Goal: Task Accomplishment & Management: Complete application form

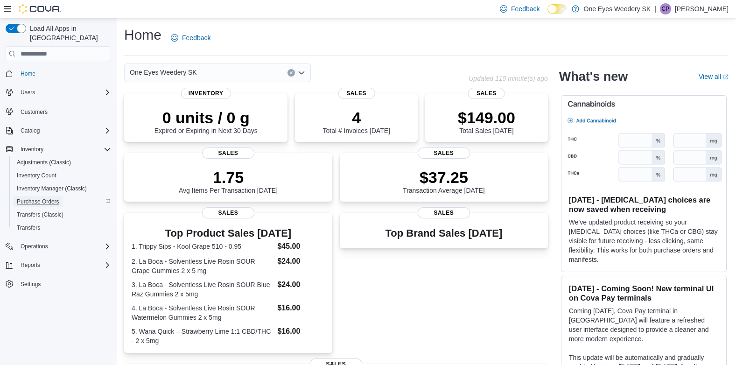
click at [42, 198] on span "Purchase Orders" at bounding box center [38, 201] width 42 height 7
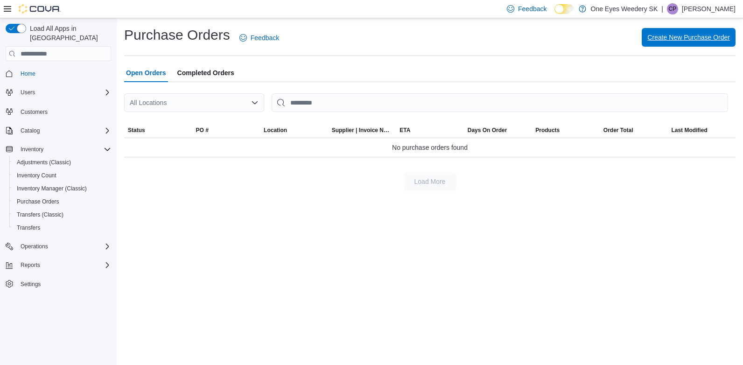
click at [682, 38] on span "Create New Purchase Order" at bounding box center [688, 37] width 83 height 9
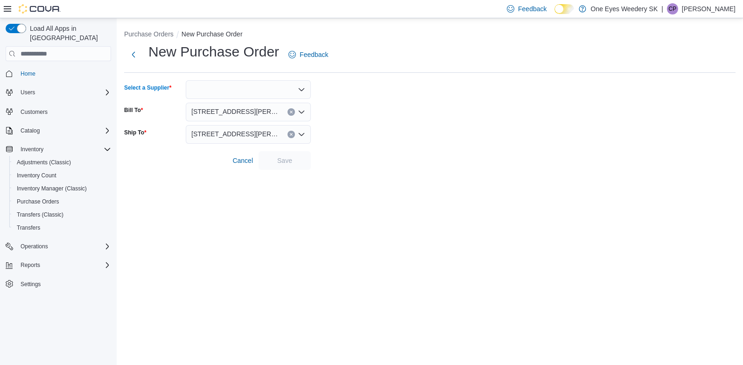
click at [225, 91] on div at bounding box center [248, 89] width 125 height 19
type input "******"
click at [242, 105] on span "Spinac h" at bounding box center [253, 105] width 103 height 9
drag, startPoint x: 287, startPoint y: 158, endPoint x: 299, endPoint y: 171, distance: 17.9
click at [299, 171] on div "Purchase Orders New Purchase Order New Purchase Order Feedback Select a Supplie…" at bounding box center [430, 97] width 626 height 159
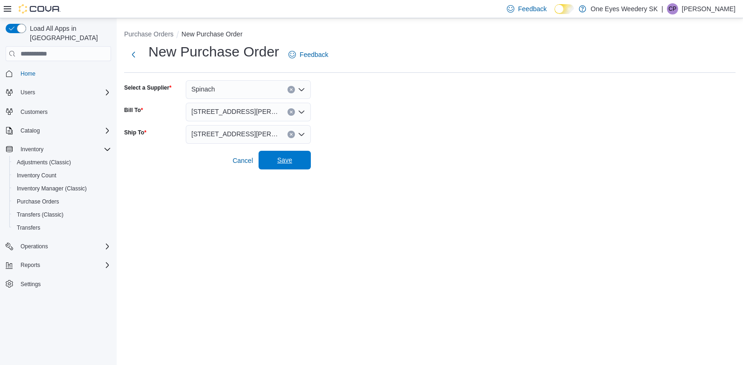
click at [290, 164] on span "Save" at bounding box center [284, 159] width 15 height 9
click at [428, 229] on div "Purchase Orders New Purchase Order New Purchase Order Feedback Select a Supplie…" at bounding box center [430, 191] width 626 height 347
click at [298, 163] on span "Save" at bounding box center [284, 160] width 41 height 19
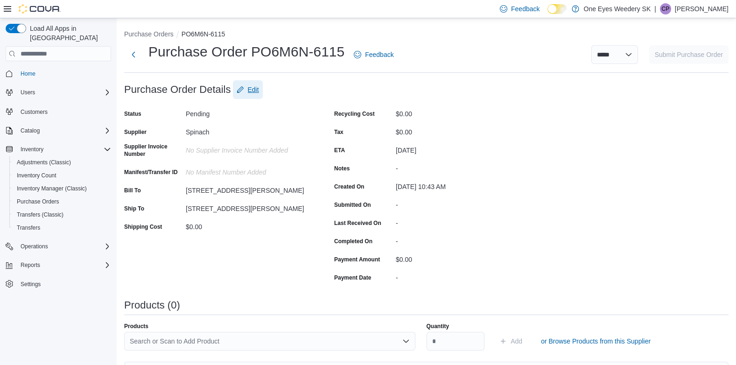
click at [254, 92] on span "Edit" at bounding box center [253, 89] width 11 height 9
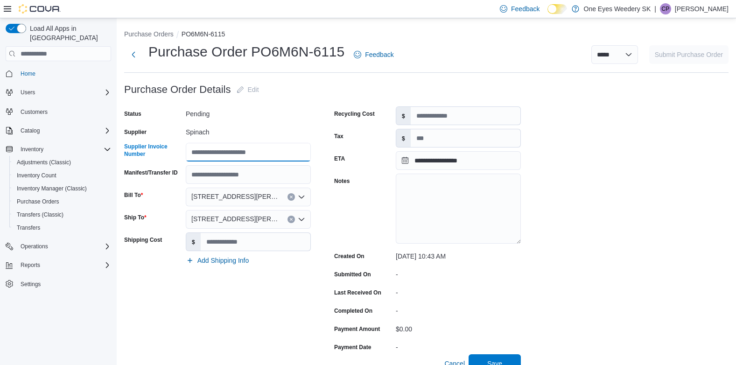
click at [193, 153] on input "Supplier Invoice Number" at bounding box center [248, 152] width 125 height 19
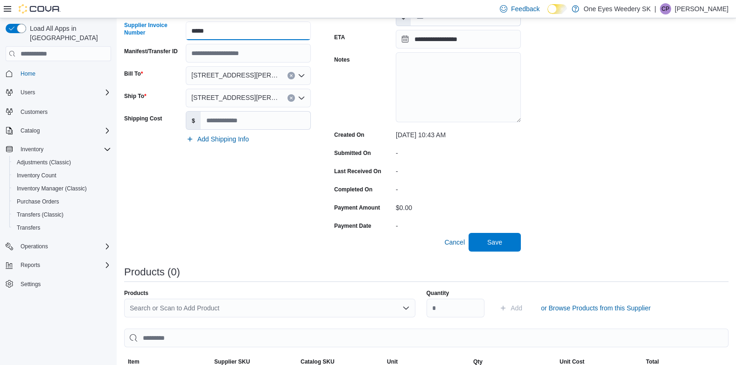
scroll to position [140, 0]
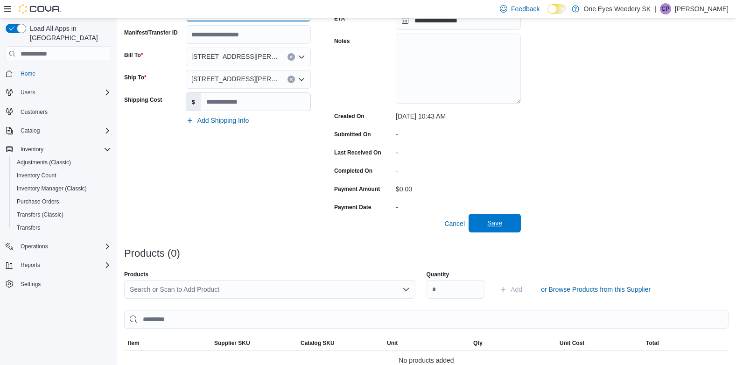
type input "*****"
click at [496, 223] on span "Save" at bounding box center [494, 222] width 15 height 9
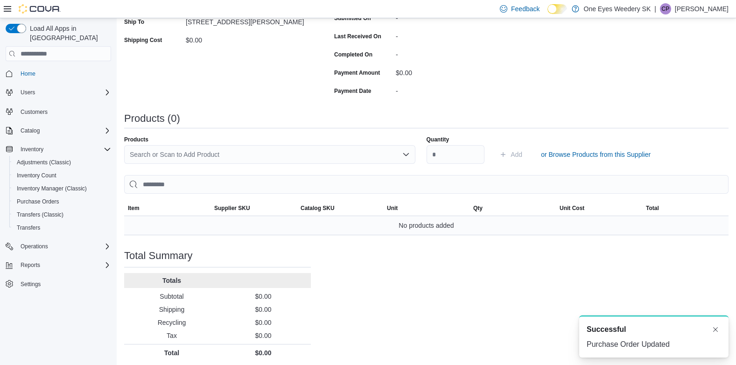
scroll to position [190, 0]
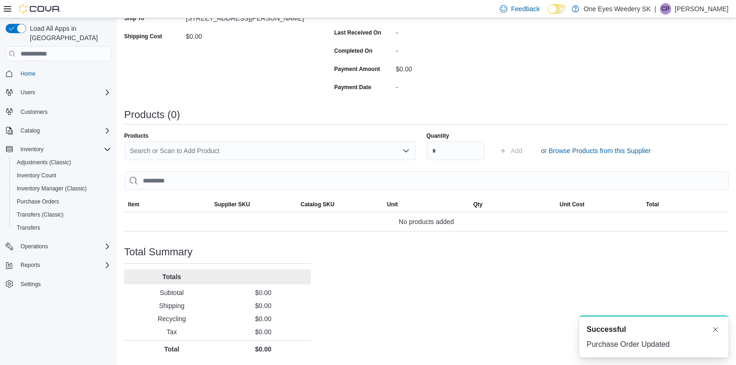
click at [166, 151] on div "Search or Scan to Add Product" at bounding box center [269, 150] width 291 height 19
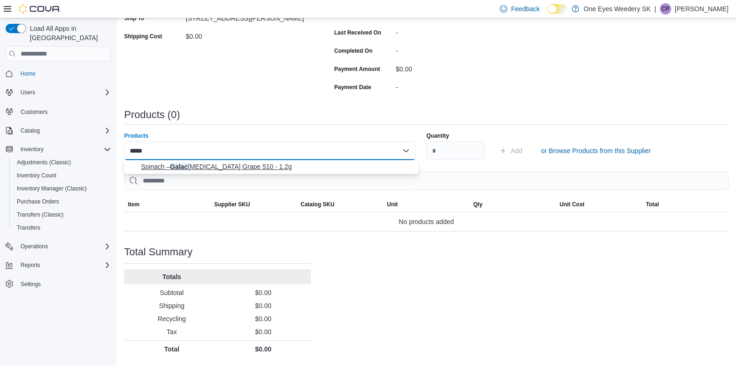
type input "*****"
click at [207, 166] on span "Spinach – Galac [MEDICAL_DATA] Grape 510 - 1.2g" at bounding box center [277, 166] width 272 height 9
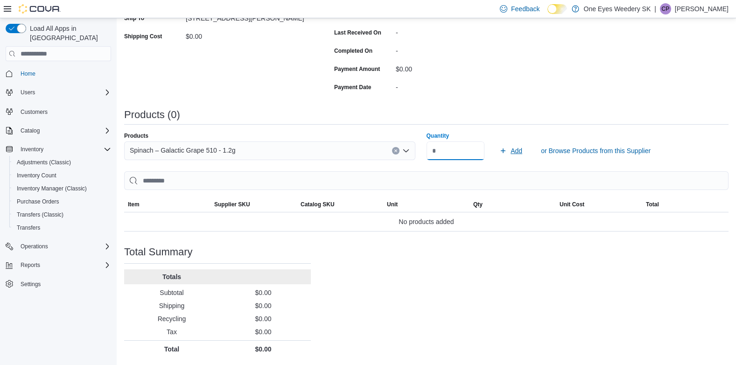
type input "**"
click at [522, 153] on span "Add" at bounding box center [516, 150] width 12 height 9
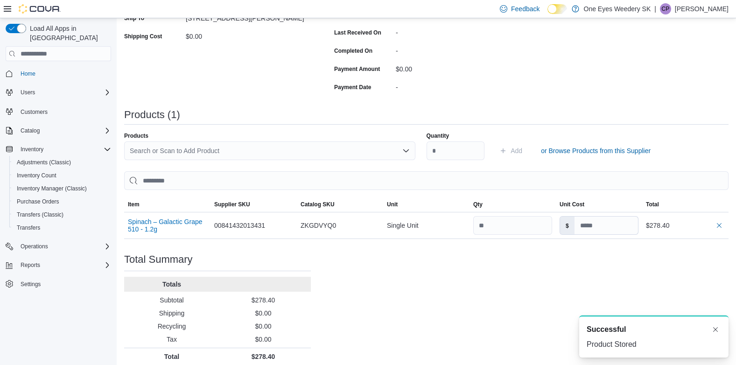
scroll to position [0, 0]
click at [190, 149] on div "Search or Scan to Add Product" at bounding box center [269, 150] width 291 height 19
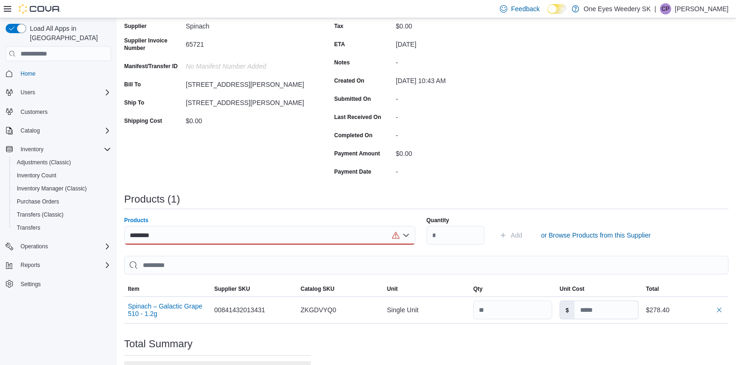
scroll to position [105, 0]
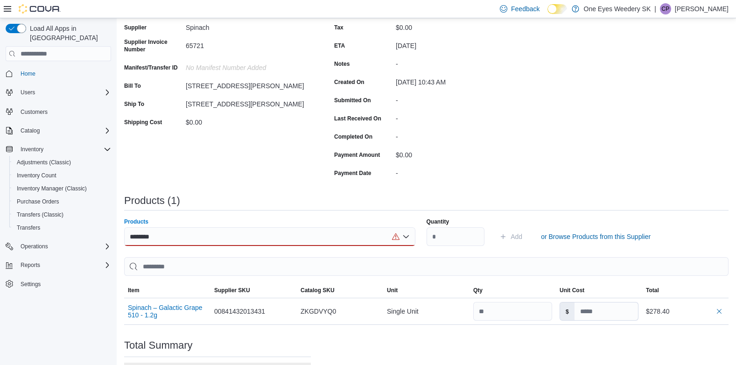
click at [410, 236] on icon "Open list of options" at bounding box center [405, 236] width 7 height 7
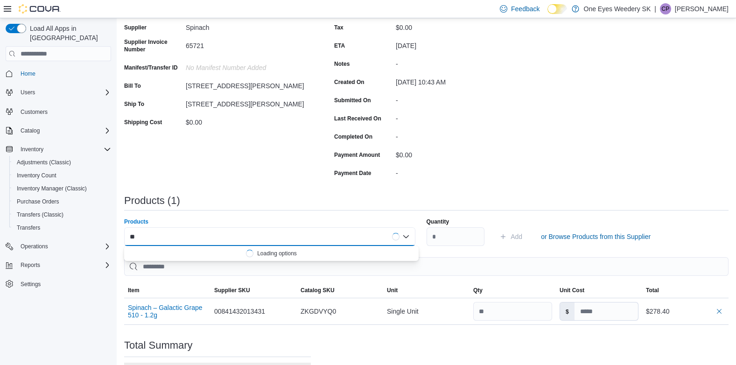
type input "*"
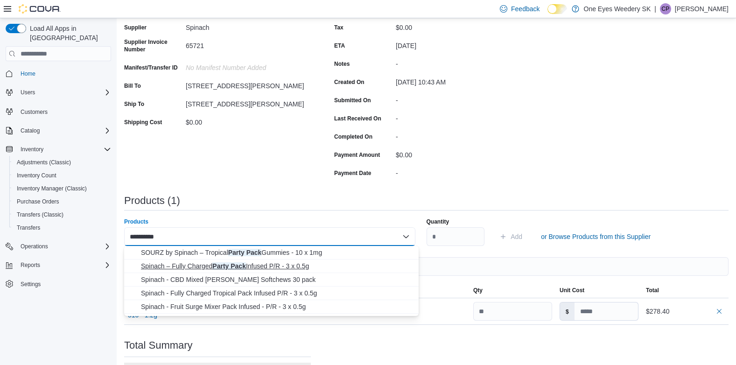
type input "**********"
click at [267, 265] on span "Spinach – Fully Charged Party Pack Infused P/R - 3 x 0.5g" at bounding box center [277, 265] width 272 height 9
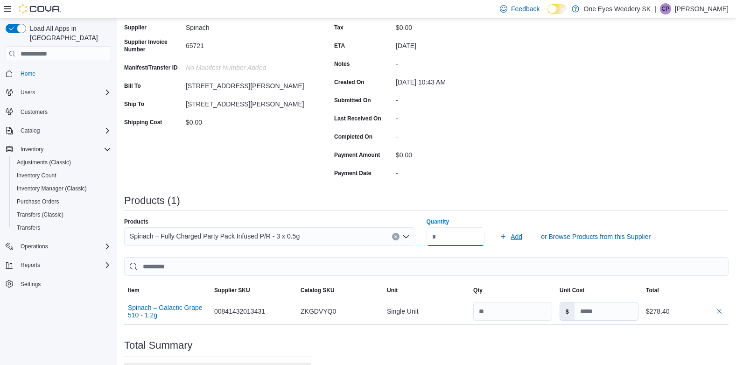
type input "**"
click at [522, 237] on span "Add" at bounding box center [516, 236] width 12 height 9
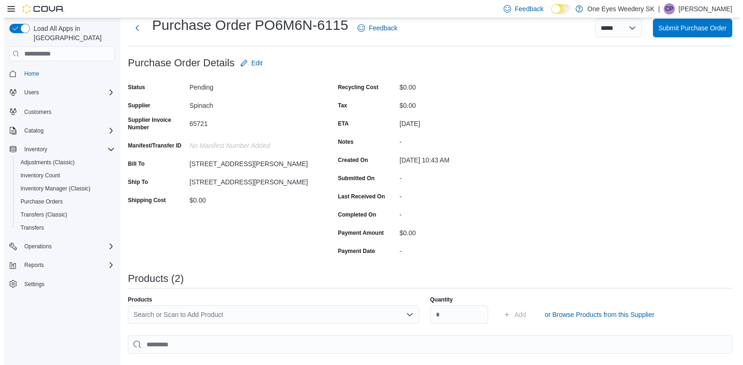
scroll to position [0, 0]
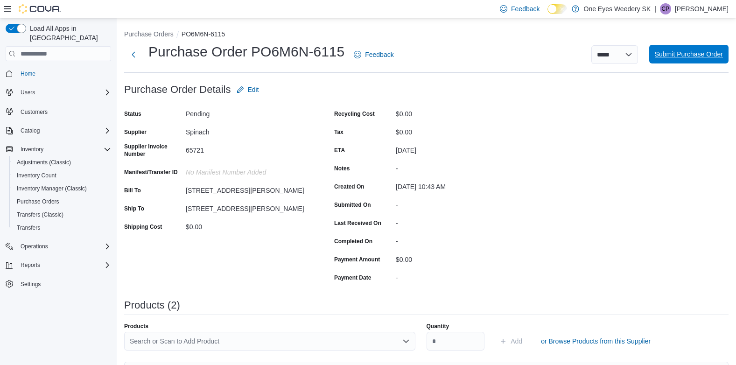
click at [701, 55] on span "Submit Purchase Order" at bounding box center [689, 53] width 68 height 9
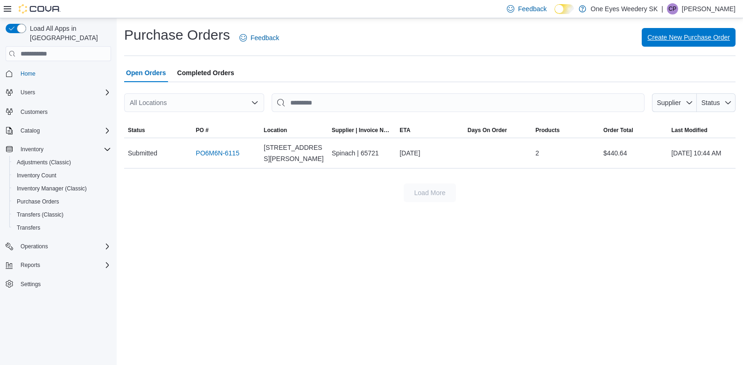
click at [691, 34] on span "Create New Purchase Order" at bounding box center [688, 37] width 83 height 9
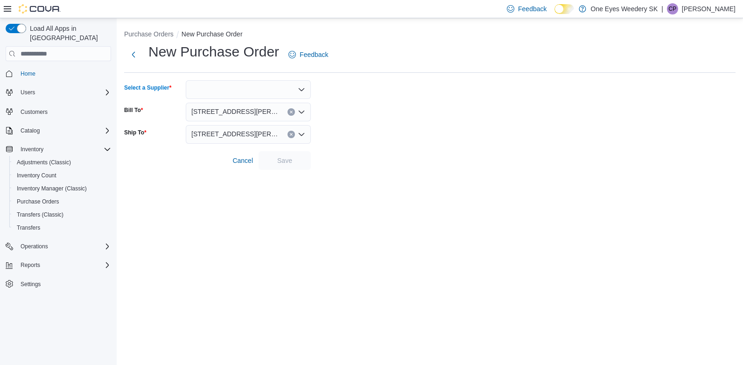
click at [239, 85] on div at bounding box center [248, 89] width 125 height 19
type input "*"
type input "******"
click at [243, 104] on span "Sticky Greens" at bounding box center [253, 105] width 103 height 9
click at [287, 157] on span "Save" at bounding box center [284, 159] width 15 height 9
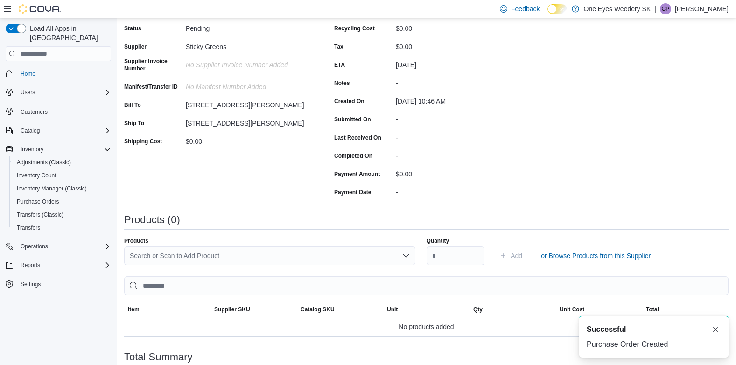
scroll to position [93, 0]
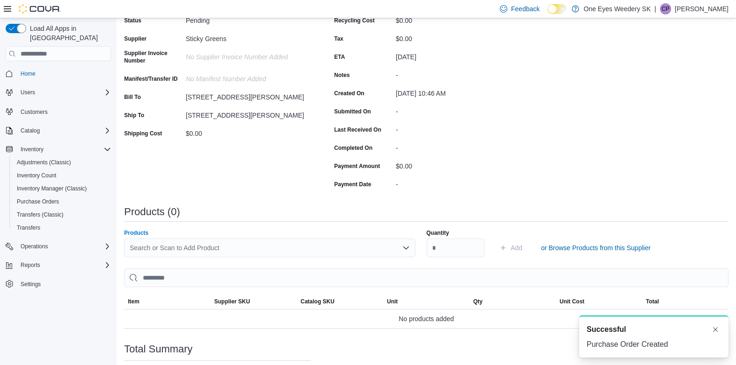
click at [177, 245] on div "Search or Scan to Add Product" at bounding box center [269, 247] width 291 height 19
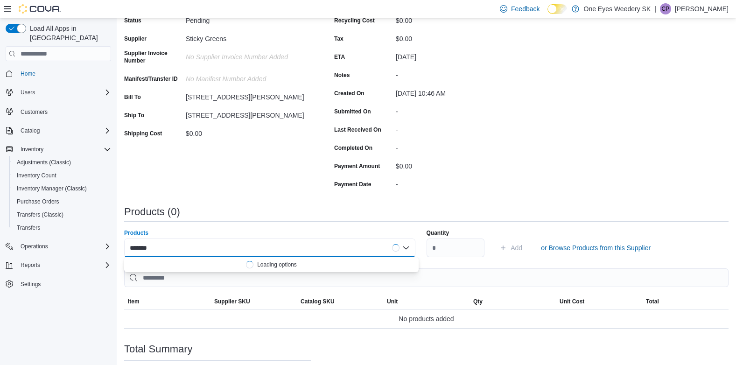
type input "********"
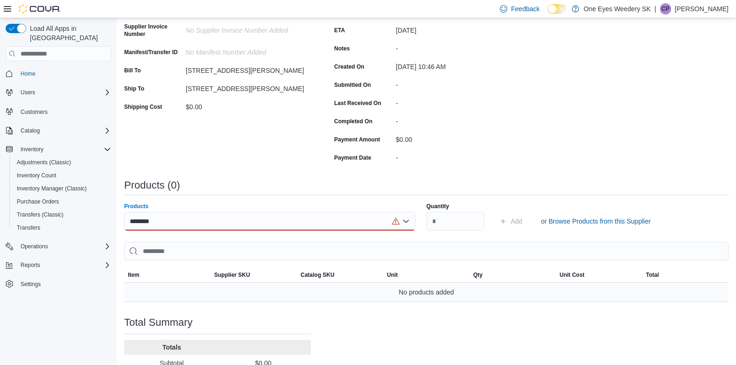
scroll to position [140, 0]
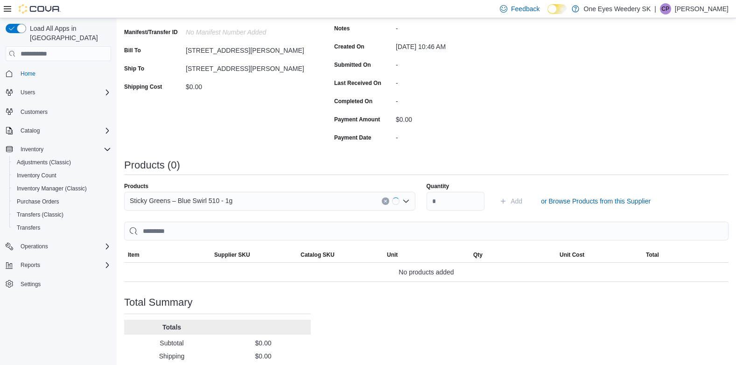
click at [368, 180] on div "Purchase Order: PO6M6N-6116 Feedback Purchase Order Details Edit Status Pending…" at bounding box center [426, 174] width 604 height 468
click at [398, 202] on icon "Clear input" at bounding box center [396, 201] width 4 height 4
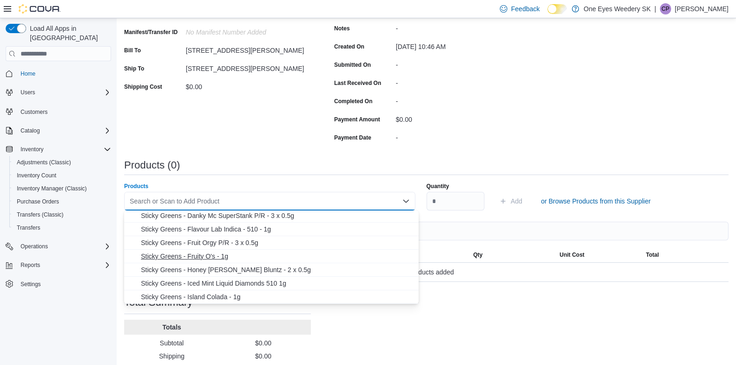
scroll to position [0, 0]
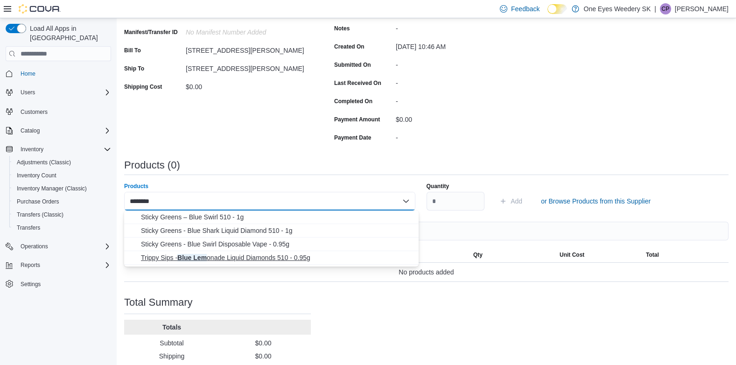
type input "********"
click at [269, 257] on span "Trippy Sips - Blue Lem onade Liquid Diamonds 510 - 0.95g" at bounding box center [277, 257] width 272 height 9
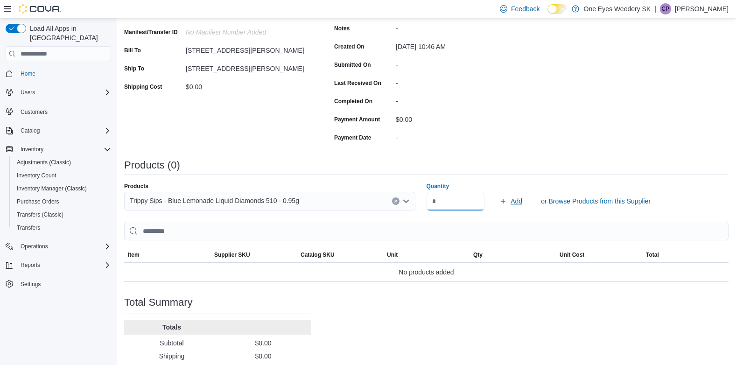
type input "**"
click at [522, 202] on span "Add" at bounding box center [516, 200] width 12 height 9
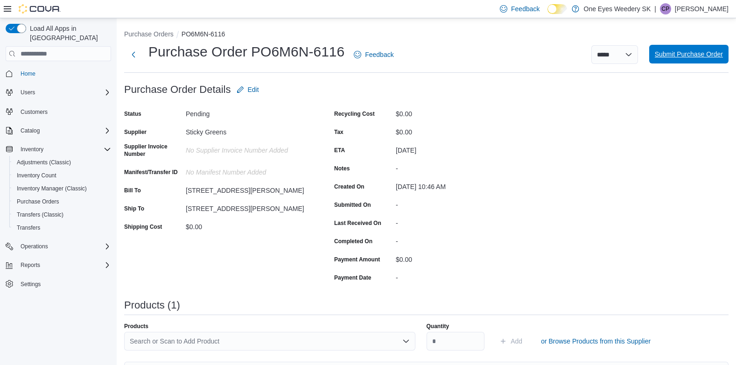
click at [687, 48] on span "Submit Purchase Order" at bounding box center [689, 54] width 68 height 19
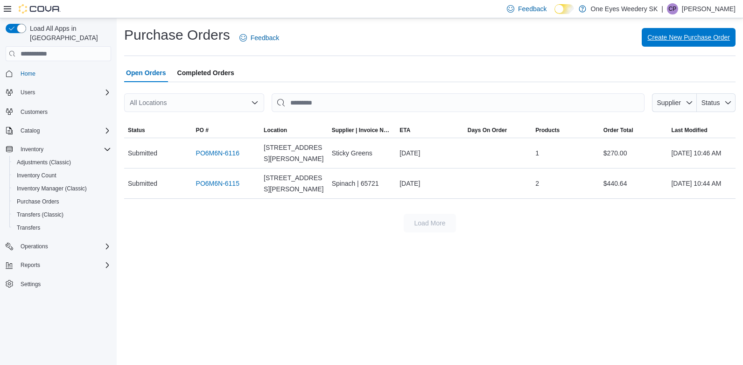
click at [690, 35] on span "Create New Purchase Order" at bounding box center [688, 37] width 83 height 9
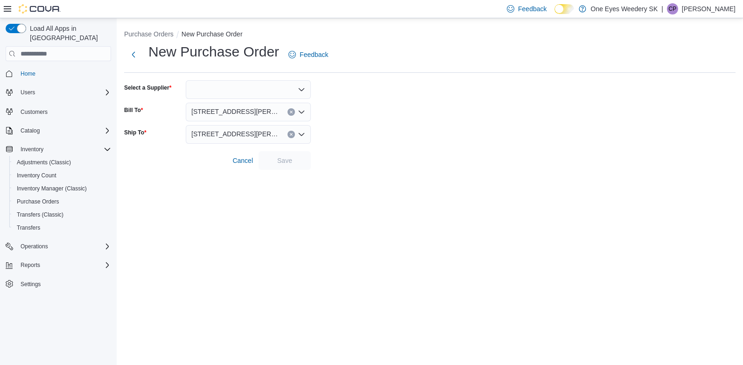
click at [224, 84] on div at bounding box center [248, 89] width 125 height 19
type input "********"
click at [223, 105] on span "Elevator" at bounding box center [253, 105] width 103 height 9
click at [281, 159] on span "Save" at bounding box center [284, 159] width 15 height 9
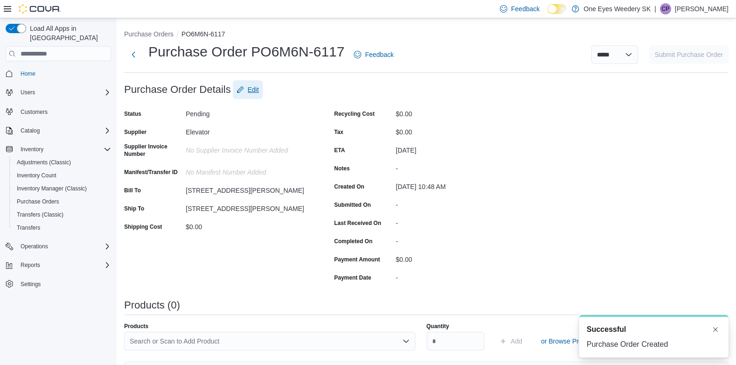
click at [256, 92] on span "Edit" at bounding box center [253, 89] width 11 height 9
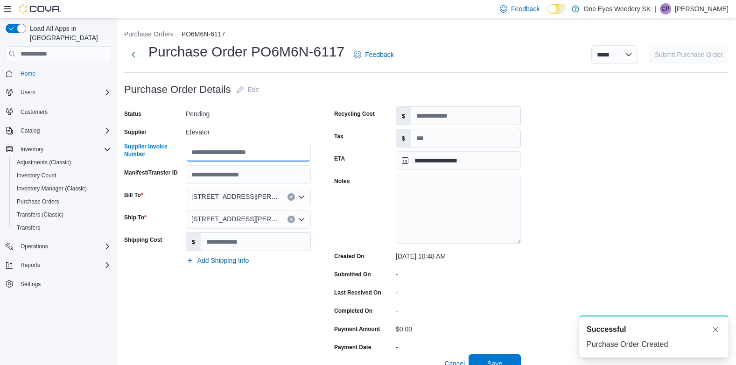
click at [209, 150] on input "Supplier Invoice Number" at bounding box center [248, 152] width 125 height 19
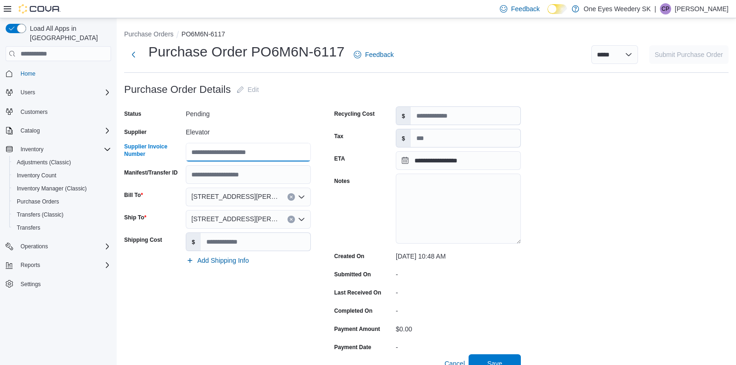
type input "*****"
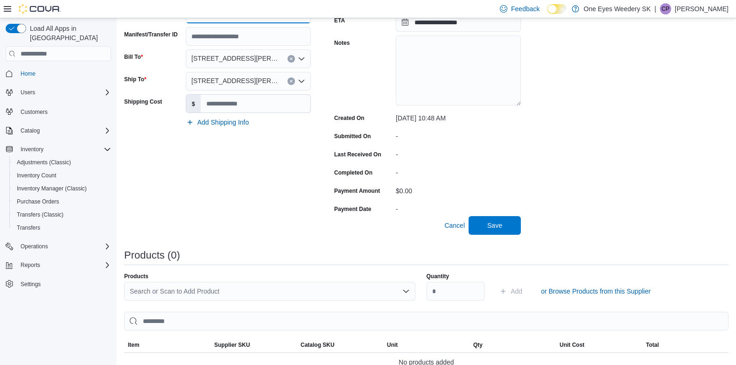
scroll to position [140, 0]
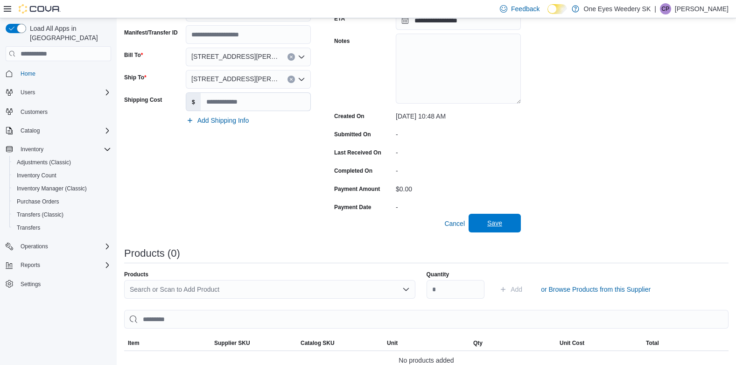
click at [493, 226] on span "Save" at bounding box center [494, 222] width 15 height 9
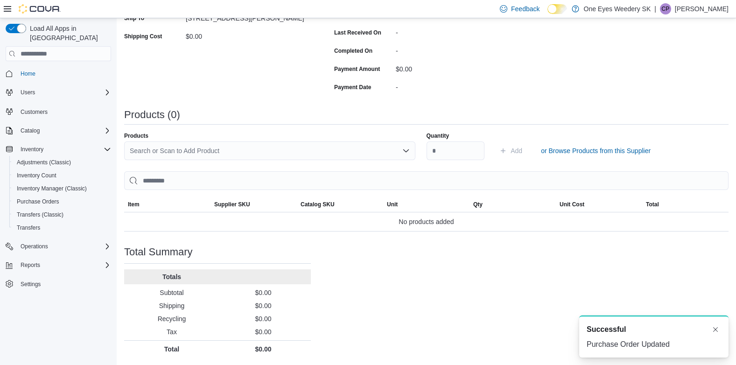
scroll to position [0, 0]
